Goal: Task Accomplishment & Management: Manage account settings

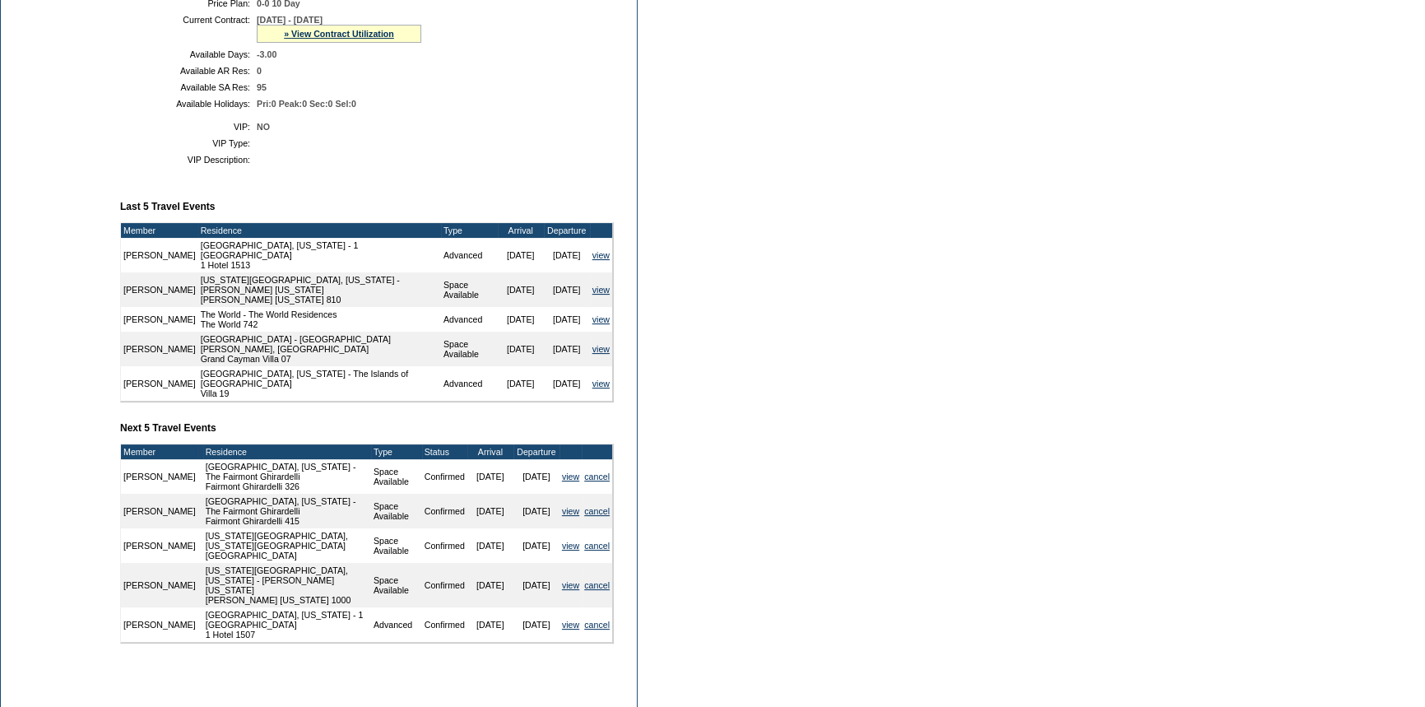
scroll to position [448, 0]
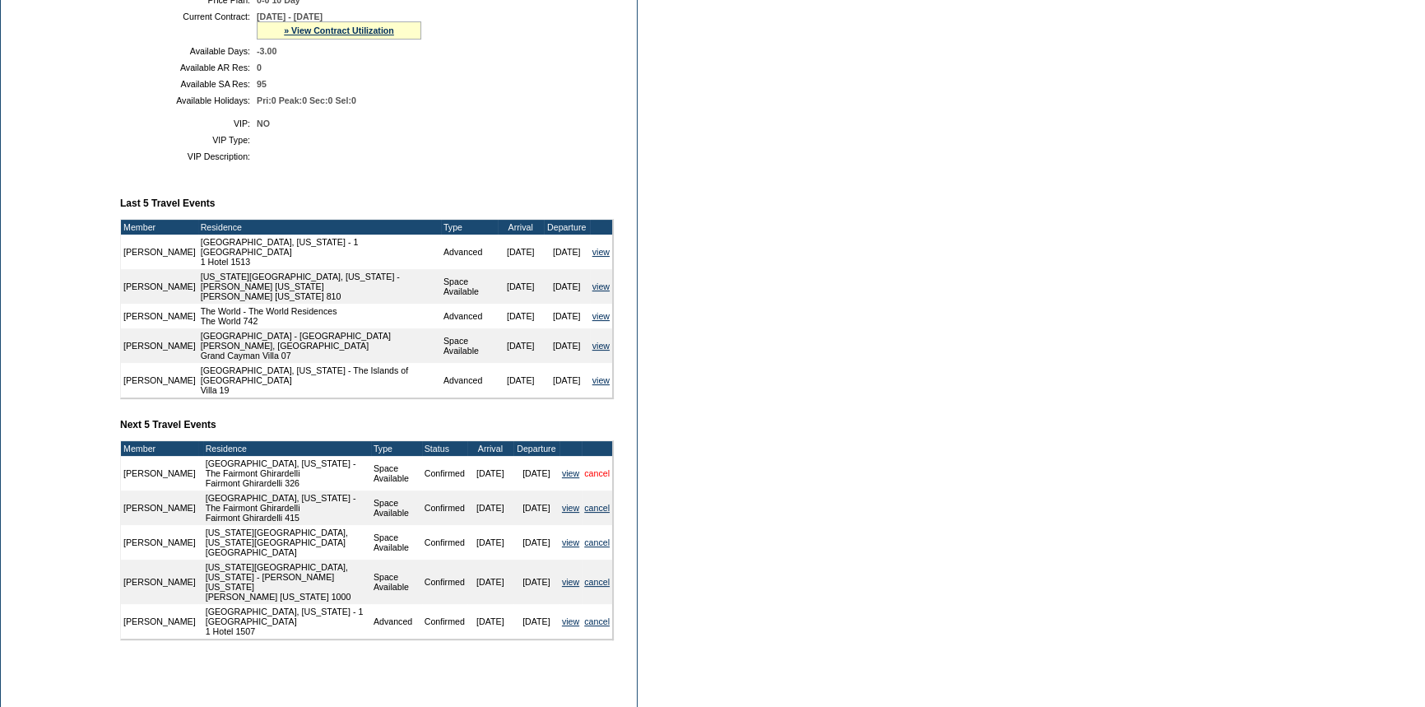
click at [601, 468] on link "cancel" at bounding box center [597, 473] width 26 height 10
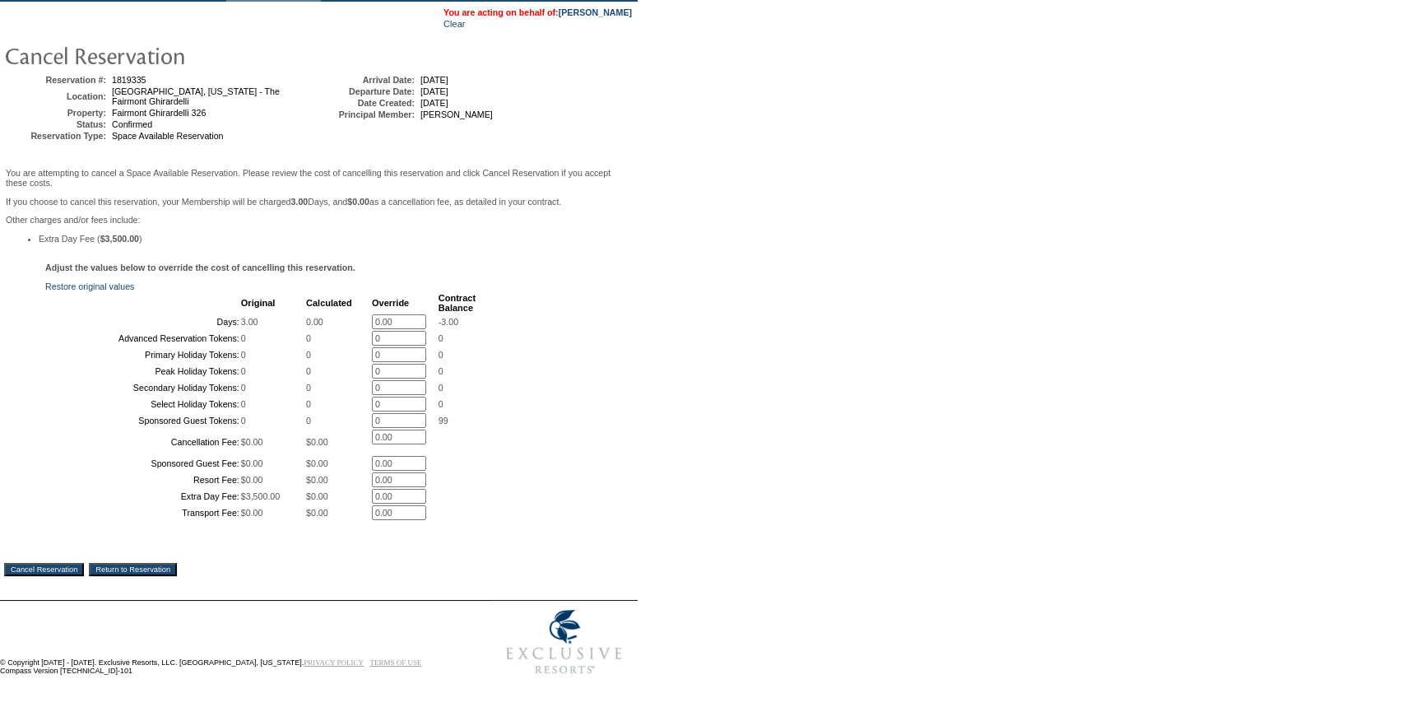
scroll to position [252, 0]
click at [60, 567] on input "Cancel Reservation" at bounding box center [44, 569] width 80 height 13
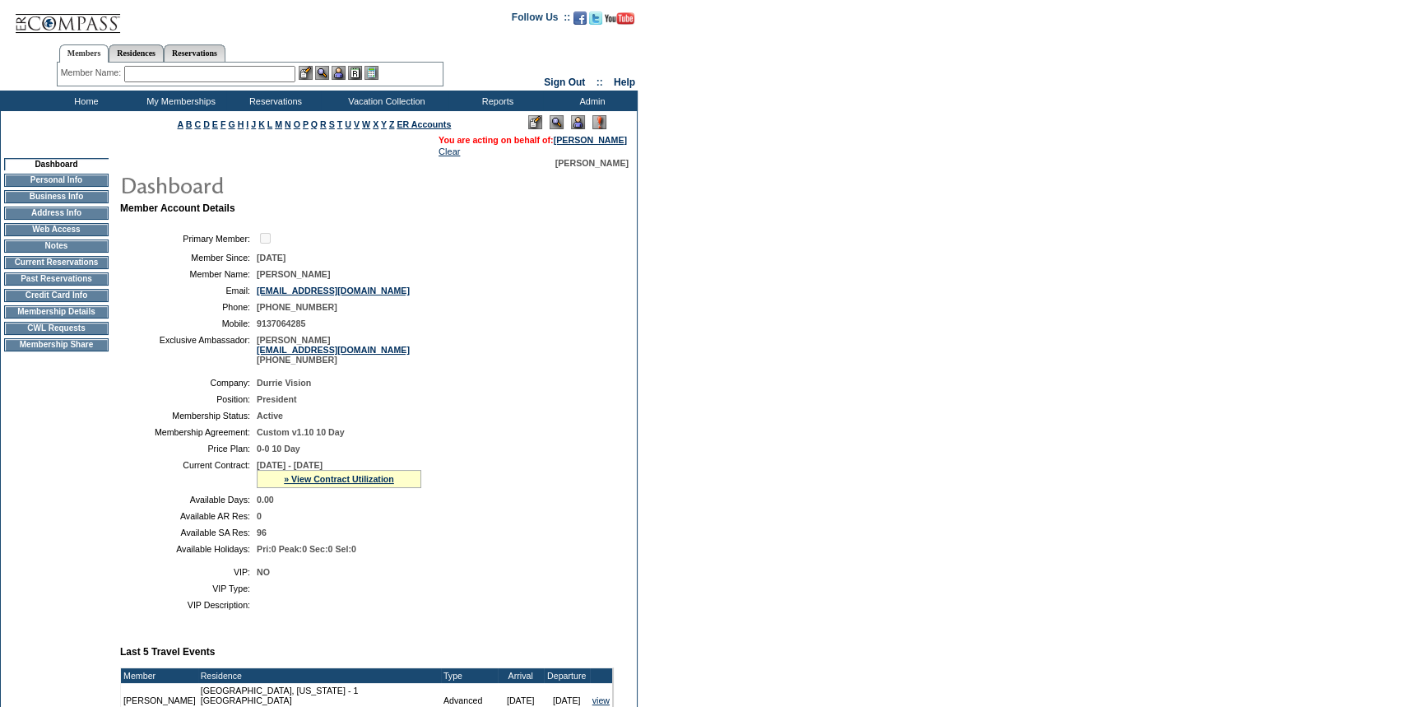
click at [263, 74] on input "text" at bounding box center [209, 74] width 171 height 16
type input "d"
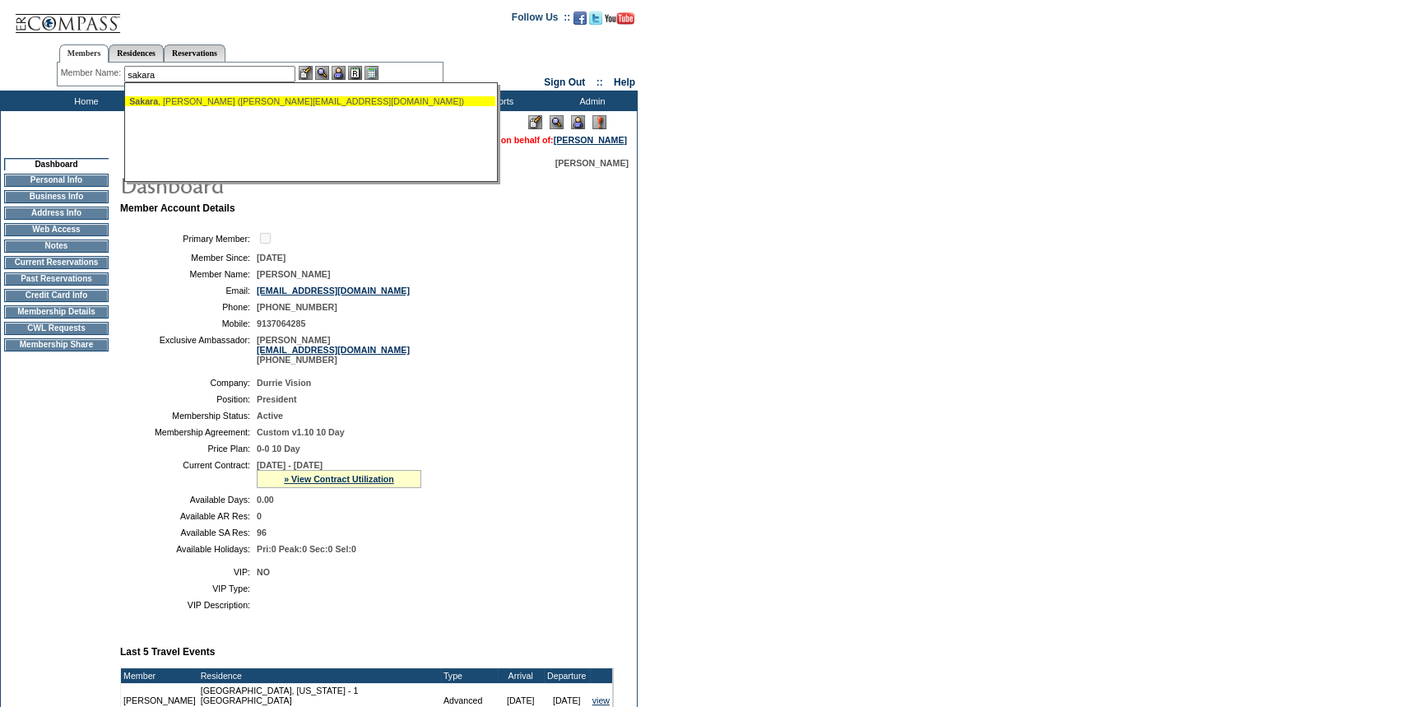
click at [269, 105] on div "[PERSON_NAME] ([PERSON_NAME][EMAIL_ADDRESS][DOMAIN_NAME])" at bounding box center [310, 101] width 362 height 10
type input "Sakara, Katherine (katherine.sakara@gmail.com)"
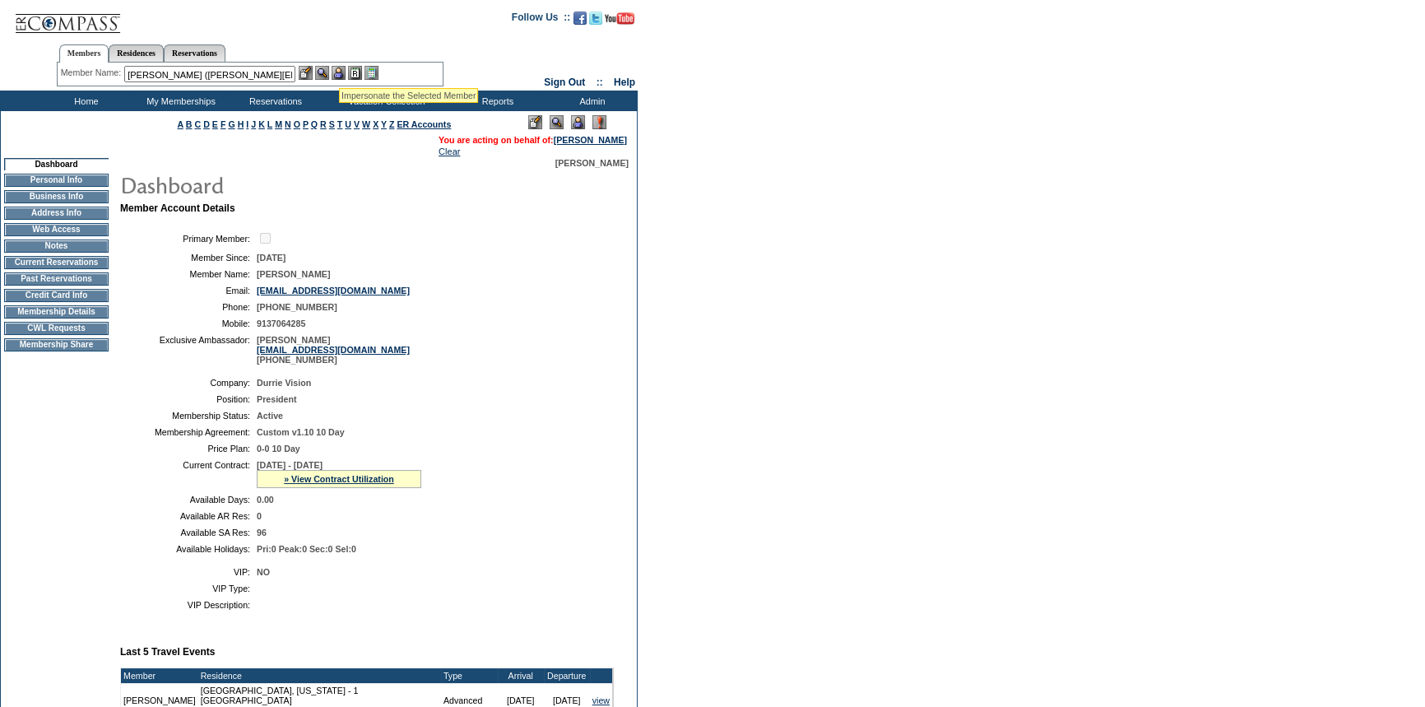
click at [341, 68] on img at bounding box center [339, 73] width 14 height 14
click at [327, 71] on img at bounding box center [322, 73] width 14 height 14
